Goal: Find specific page/section: Find specific page/section

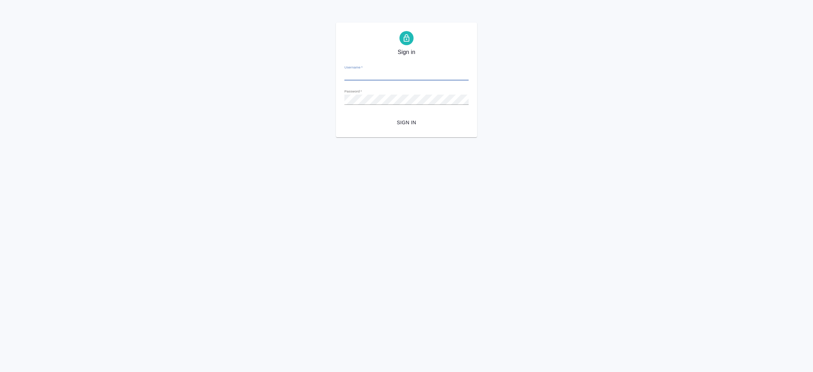
type input "[EMAIL_ADDRESS][DOMAIN_NAME]"
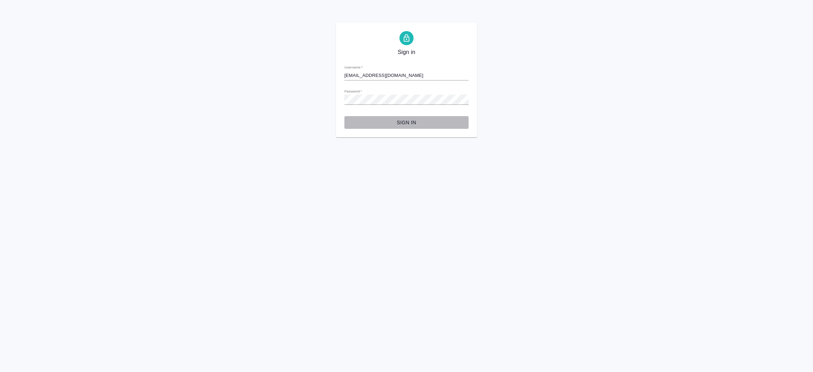
click at [408, 124] on span "Sign in" at bounding box center [406, 122] width 113 height 9
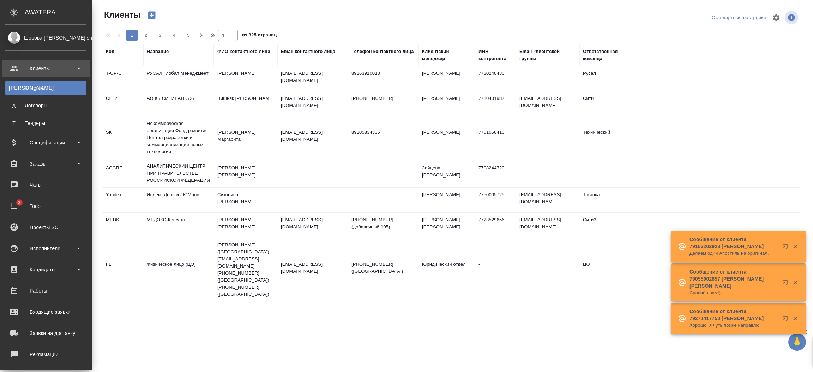
select select "RU"
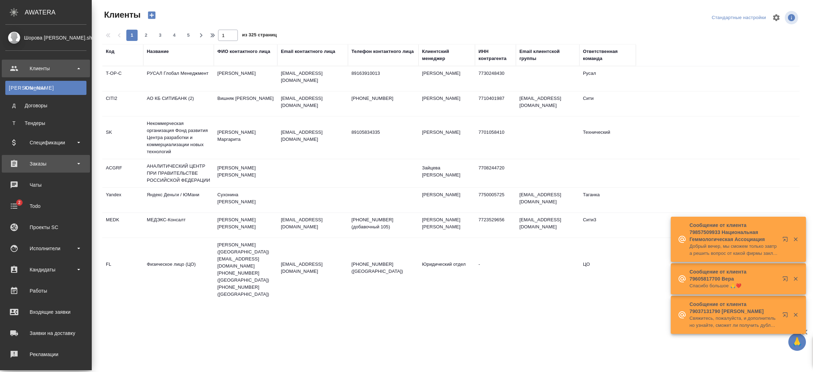
click at [54, 166] on div "Заказы" at bounding box center [45, 163] width 81 height 11
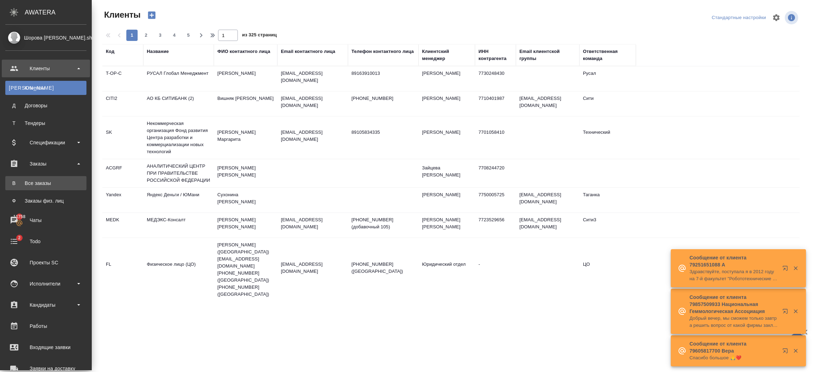
click at [51, 182] on div "Все заказы" at bounding box center [46, 183] width 74 height 7
